Goal: Transaction & Acquisition: Purchase product/service

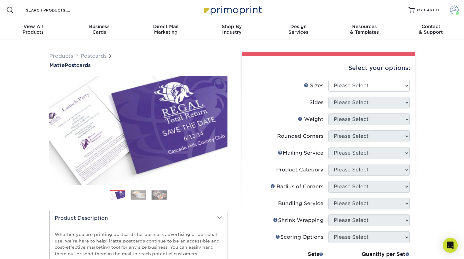
click at [461, 9] on link "Account" at bounding box center [454, 10] width 20 height 20
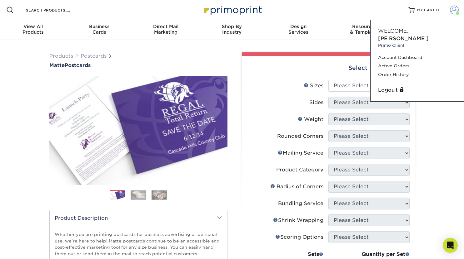
click at [461, 9] on link "Account" at bounding box center [454, 10] width 20 height 20
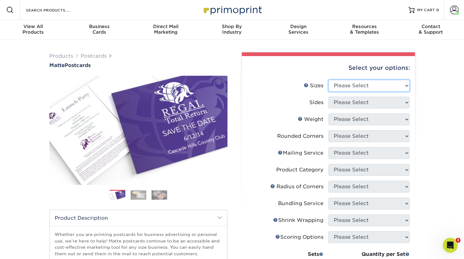
click at [367, 86] on select "Please Select 1.5" x 7" 2" x 4" 2" x 6" 2" x 7" 2" x 8" 2.12" x 5.5" 2.125" x 5…" at bounding box center [368, 86] width 81 height 12
select select "4.00x6.00"
click at [328, 80] on select "Please Select 1.5" x 7" 2" x 4" 2" x 6" 2" x 7" 2" x 8" 2.12" x 5.5" 2.125" x 5…" at bounding box center [368, 86] width 81 height 12
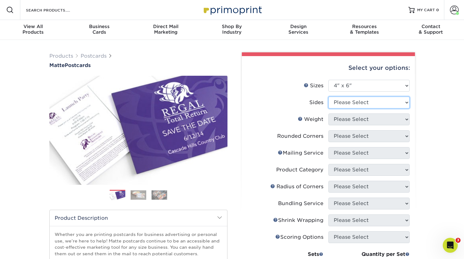
click at [361, 101] on select "Please Select Print Both Sides Print Front Only" at bounding box center [368, 103] width 81 height 12
select select "13abbda7-1d64-4f25-8bb2-c179b224825d"
click at [328, 97] on select "Please Select Print Both Sides Print Front Only" at bounding box center [368, 103] width 81 height 12
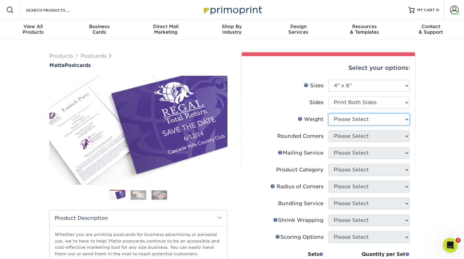
click at [369, 121] on select "Please Select 16PT 14PT" at bounding box center [368, 120] width 81 height 12
select select "14PT"
click at [328, 114] on select "Please Select 16PT 14PT" at bounding box center [368, 120] width 81 height 12
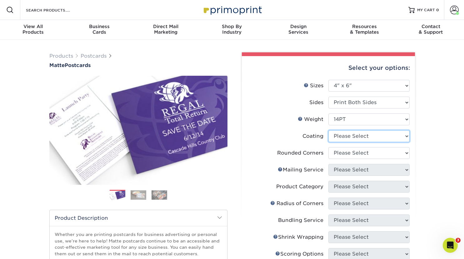
click at [360, 137] on select at bounding box center [368, 137] width 81 height 12
select select "121bb7b5-3b4d-429f-bd8d-bbf80e953313"
click at [328, 131] on select at bounding box center [368, 137] width 81 height 12
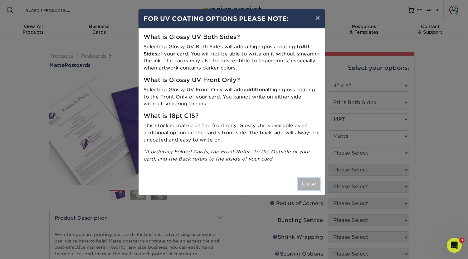
click at [304, 183] on button "Close" at bounding box center [309, 184] width 22 height 12
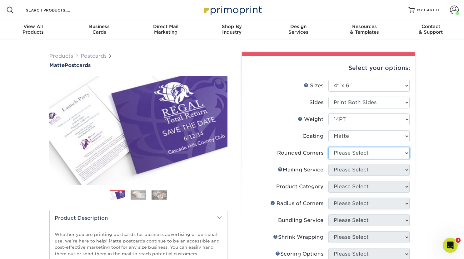
click at [357, 158] on select "Please Select Yes - Round 4 Corners No" at bounding box center [368, 153] width 81 height 12
select select "0"
click at [328, 147] on select "Please Select Yes - Round 4 Corners No" at bounding box center [368, 153] width 81 height 12
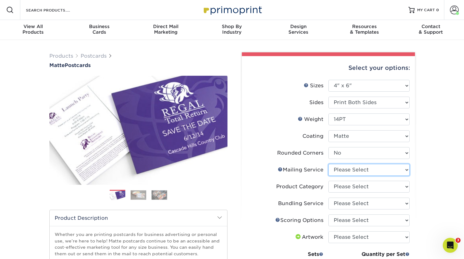
click at [360, 174] on select "Please Select No Direct Mailing Service No, I will mail/stamp/imprint Direct Ma…" at bounding box center [368, 170] width 81 height 12
select select "3e5e9bdd-d78a-4c28-a41d-fe1407925ca6"
click at [328, 164] on select "Please Select No Direct Mailing Service No, I will mail/stamp/imprint Direct Ma…" at bounding box center [368, 170] width 81 height 12
click at [359, 190] on select "Please Select Postcards" at bounding box center [368, 187] width 81 height 12
select select "9b7272e0-d6c8-4c3c-8e97-d3a1bcdab858"
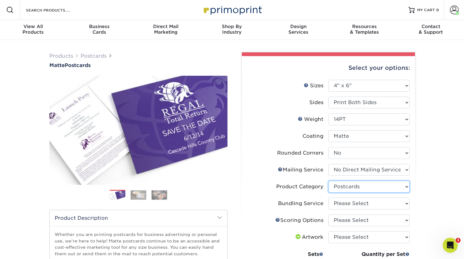
click at [328, 181] on select "Please Select Postcards" at bounding box center [368, 187] width 81 height 12
click at [355, 205] on select "Please Select No Bundling Services Yes, Bundles of 50 (+2 Days) Yes, Bundles of…" at bounding box center [368, 204] width 81 height 12
select select "58689abb-25c0-461c-a4c3-a80b627d6649"
click at [328, 198] on select "Please Select No Bundling Services Yes, Bundles of 50 (+2 Days) Yes, Bundles of…" at bounding box center [368, 204] width 81 height 12
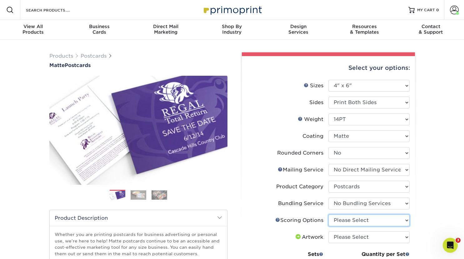
click at [352, 220] on select "Please Select No Scoring One Score" at bounding box center [368, 221] width 81 height 12
select select "16ebe401-5398-422d-8cb0-f3adbb82deb5"
click at [328, 215] on select "Please Select No Scoring One Score" at bounding box center [368, 221] width 81 height 12
click at [367, 238] on select "Please Select I will upload files I need a design - $150" at bounding box center [368, 238] width 81 height 12
select select "upload"
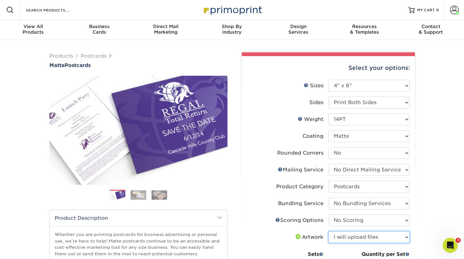
click at [328, 232] on select "Please Select I will upload files I need a design - $150" at bounding box center [368, 238] width 81 height 12
click at [436, 205] on div "Products Postcards Matte Postcards Next $" at bounding box center [232, 233] width 464 height 387
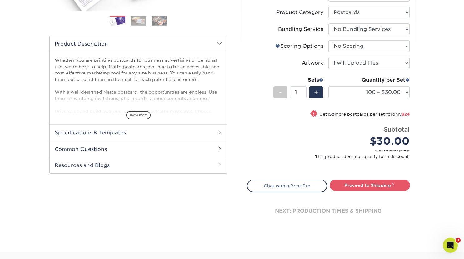
scroll to position [178, 0]
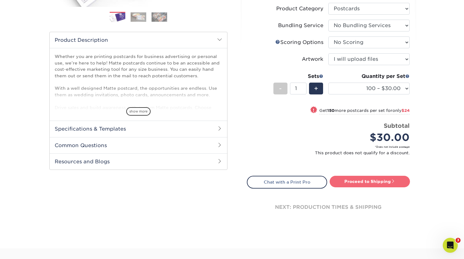
click at [390, 180] on link "Proceed to Shipping" at bounding box center [369, 181] width 80 height 11
type input "Set 1"
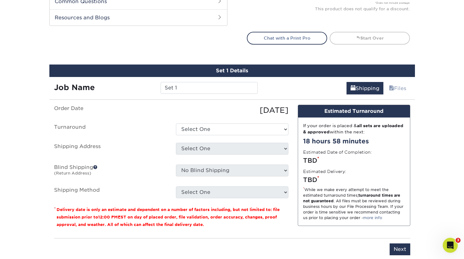
scroll to position [371, 0]
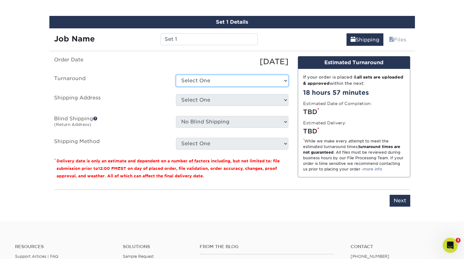
click at [207, 85] on select "Select One 2-4 Business Days 2 Day Next Business Day" at bounding box center [232, 81] width 112 height 12
select select "734dce4a-c52e-4e06-8cc9-b20774488c39"
click at [176, 75] on select "Select One 2-4 Business Days 2 Day Next Business Day" at bounding box center [232, 81] width 112 height 12
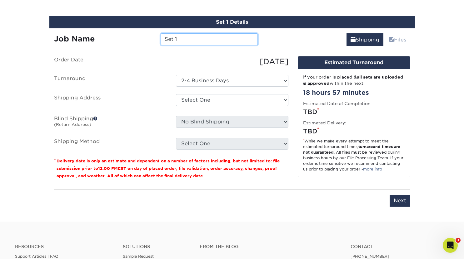
click at [201, 41] on input "Set 1" at bounding box center [208, 39] width 97 height 12
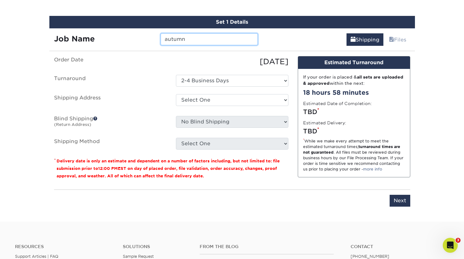
type input "autumn"
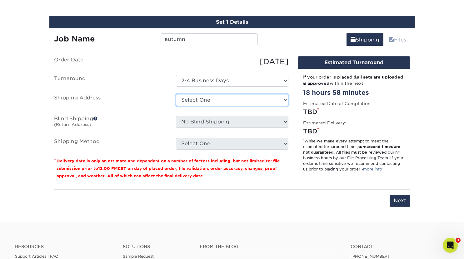
click at [217, 102] on select "Select One beach house fairy notes Integrative Medica Integrative Medica Sara S…" at bounding box center [232, 100] width 112 height 12
select select "139938"
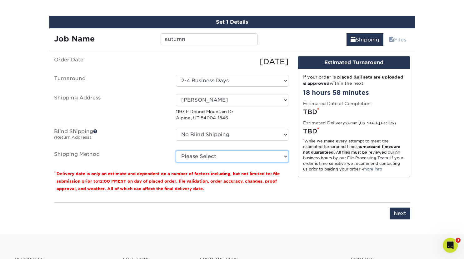
click at [219, 159] on select "Please Select Ground Shipping (+$25.00) 3 Day Shipping Service (+$31.11) 2 Day …" at bounding box center [232, 157] width 112 height 12
select select "03"
click at [176, 151] on select "Please Select Ground Shipping (+$25.00) 3 Day Shipping Service (+$31.11) 2 Day …" at bounding box center [232, 157] width 112 height 12
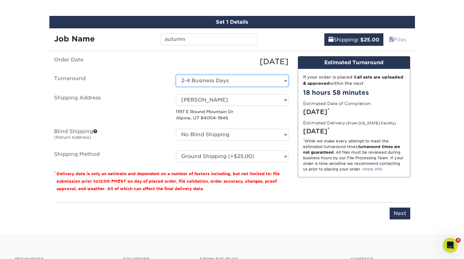
click at [219, 85] on select "Select One 2-4 Business Days 2 Day Next Business Day" at bounding box center [232, 81] width 112 height 12
select select "fe04c1e8-0d3a-4ad8-acf8-6d7165de4b50"
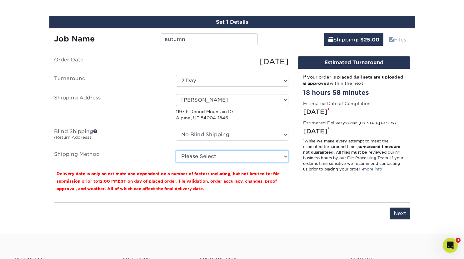
click at [223, 155] on select "Please Select Ground Shipping (+$25.00) 3 Day Shipping Service (+$31.11) 2 Day …" at bounding box center [232, 157] width 112 height 12
select select "03"
click at [176, 151] on select "Please Select Ground Shipping (+$25.00) 3 Day Shipping Service (+$31.11) 2 Day …" at bounding box center [232, 157] width 112 height 12
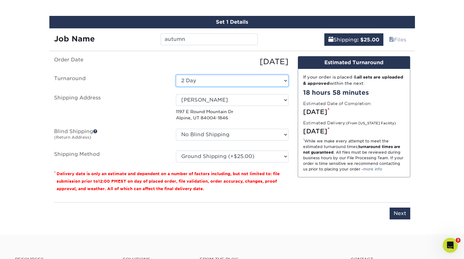
click at [222, 81] on select "Select One 2-4 Business Days 2 Day Next Business Day" at bounding box center [232, 81] width 112 height 12
select select "7f6f4ff1-f598-431f-b81c-bad62829be8e"
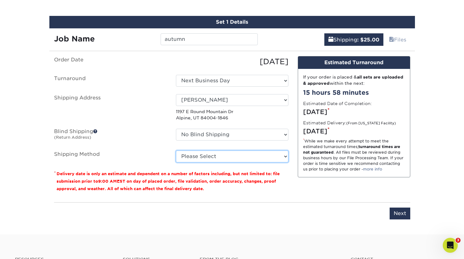
click at [244, 153] on select "Please Select Ground Shipping (+$25.00) 3 Day Shipping Service (+$31.11) 2 Day …" at bounding box center [232, 157] width 112 height 12
select select "03"
click at [176, 151] on select "Please Select Ground Shipping (+$25.00) 3 Day Shipping Service (+$31.11) 2 Day …" at bounding box center [232, 157] width 112 height 12
click at [394, 210] on input "Next" at bounding box center [399, 214] width 21 height 12
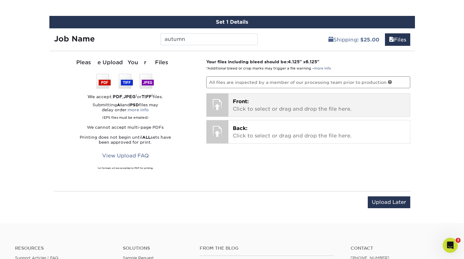
click at [246, 102] on span "Front:" at bounding box center [241, 102] width 16 height 6
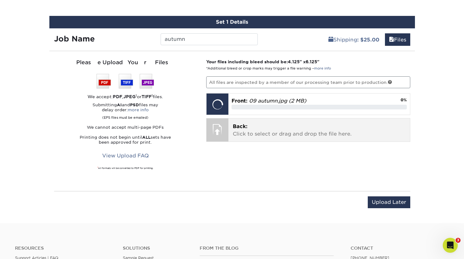
click at [241, 127] on span "Back:" at bounding box center [240, 127] width 15 height 6
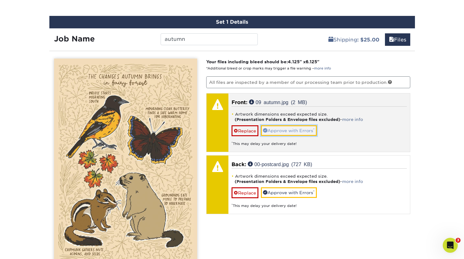
click at [304, 131] on link "Approve with Errors *" at bounding box center [289, 131] width 56 height 11
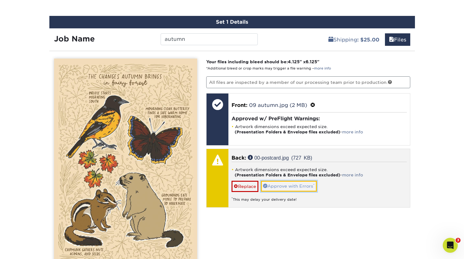
click at [295, 183] on link "Approve with Errors *" at bounding box center [289, 186] width 56 height 11
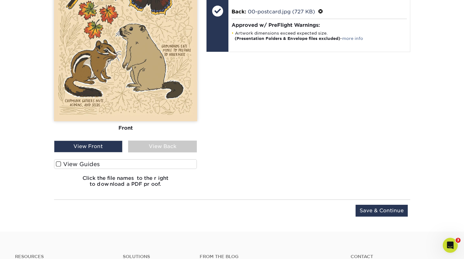
scroll to position [540, 0]
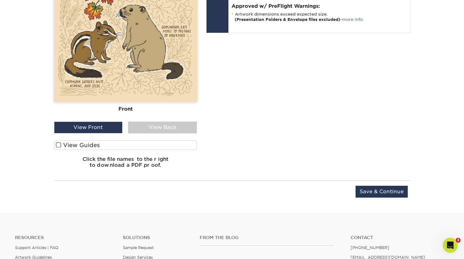
click at [80, 149] on label "View Guides" at bounding box center [125, 146] width 143 height 10
click at [0, 0] on input "View Guides" at bounding box center [0, 0] width 0 height 0
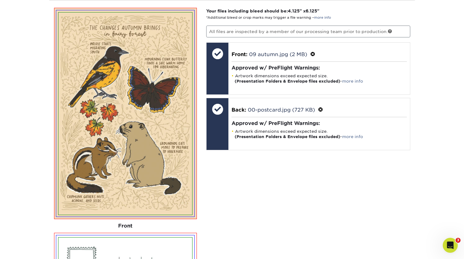
scroll to position [422, 0]
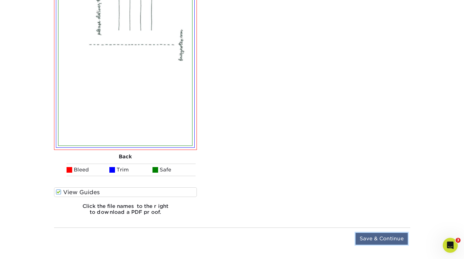
click at [380, 241] on input "Save & Continue" at bounding box center [381, 239] width 52 height 12
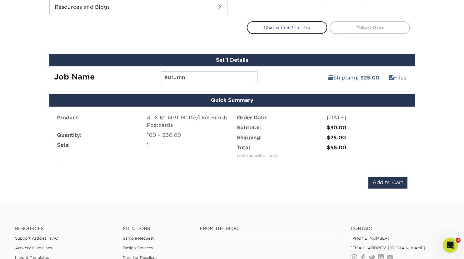
scroll to position [330, 0]
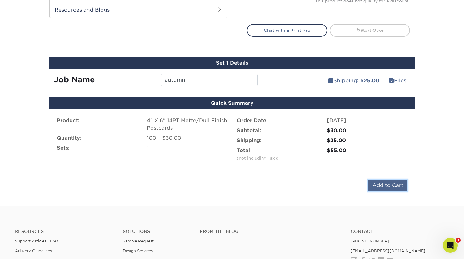
click at [392, 189] on input "Add to Cart" at bounding box center [387, 186] width 39 height 12
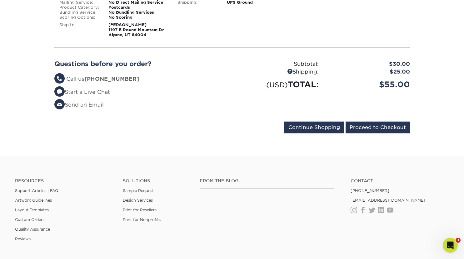
scroll to position [137, 0]
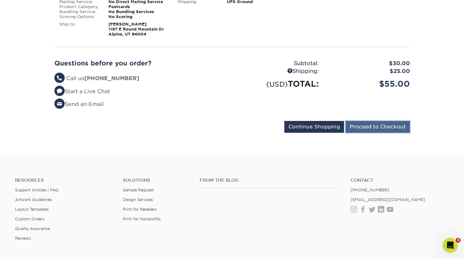
click at [379, 128] on input "Proceed to Checkout" at bounding box center [377, 127] width 64 height 12
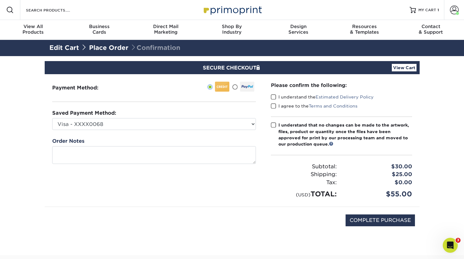
click at [274, 96] on span at bounding box center [273, 97] width 5 height 6
click at [0, 0] on input "I understand the Estimated Delivery Policy" at bounding box center [0, 0] width 0 height 0
click at [273, 106] on span at bounding box center [273, 106] width 5 height 6
click at [0, 0] on input "I agree to the Terms and Conditions" at bounding box center [0, 0] width 0 height 0
click at [274, 124] on span at bounding box center [273, 125] width 5 height 6
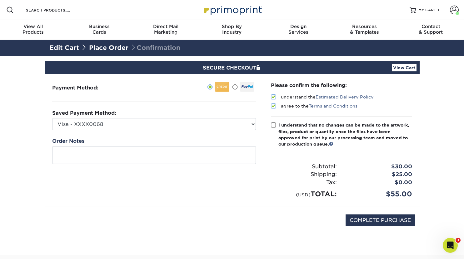
click at [0, 0] on input "I understand that no changes can be made to the artwork, files, product or quan…" at bounding box center [0, 0] width 0 height 0
click at [361, 224] on input "COMPLETE PURCHASE" at bounding box center [379, 221] width 69 height 12
type input "COMPLETE PURCHASE"
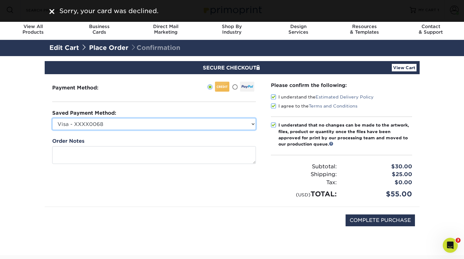
click at [132, 127] on select "Visa - XXXX0068 Visa - XXXX9851 American Express - XXXX2004 New Credit Card" at bounding box center [154, 124] width 204 height 12
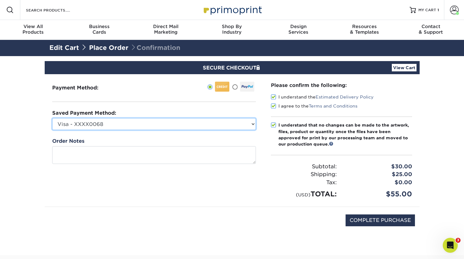
select select "75114"
click at [52, 118] on select "Visa - XXXX0068 Visa - XXXX9851 American Express - XXXX2004 New Credit Card" at bounding box center [154, 124] width 204 height 12
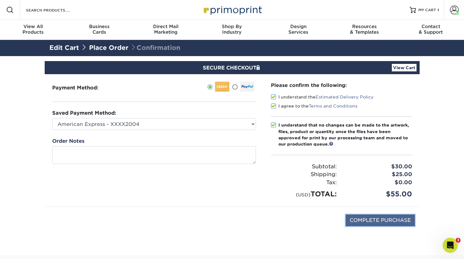
click at [382, 219] on input "COMPLETE PURCHASE" at bounding box center [379, 221] width 69 height 12
type input "PROCESSING, PLEASE WAIT..."
